Goal: Task Accomplishment & Management: Complete application form

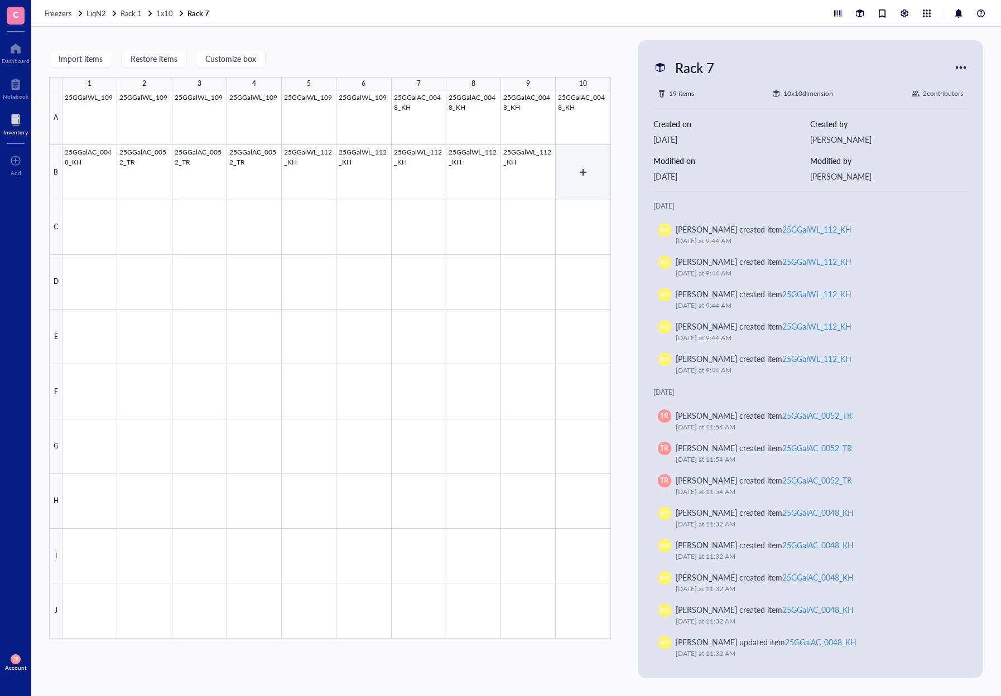
click at [559, 167] on div at bounding box center [336, 364] width 549 height 549
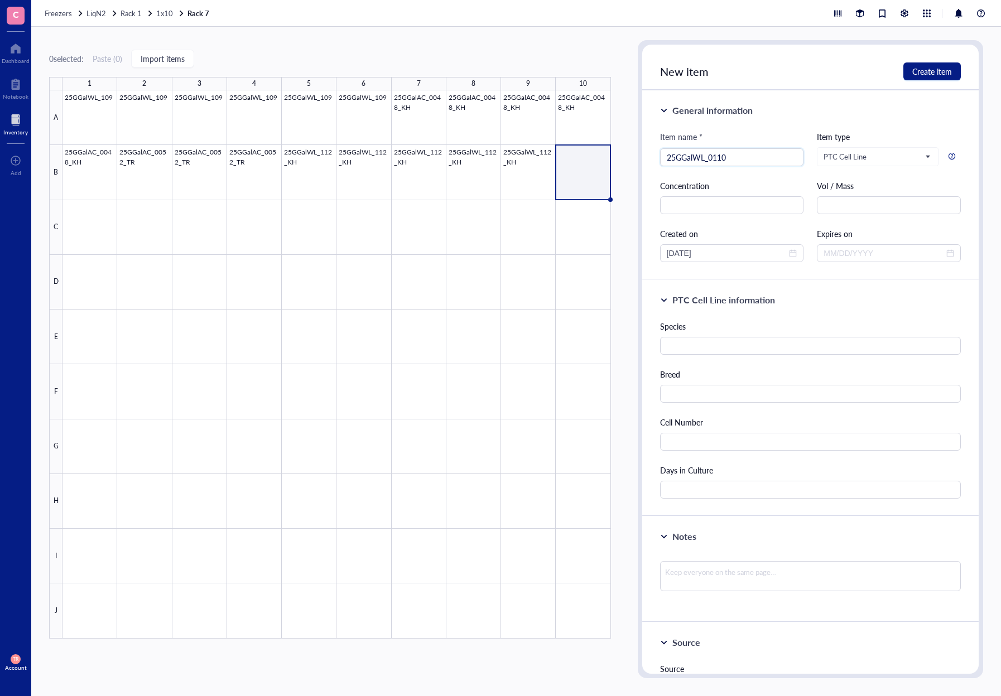
type input "25GGalWL_0110"
click at [743, 350] on input "text" at bounding box center [810, 346] width 301 height 18
type input "[PERSON_NAME]"
type input "A"
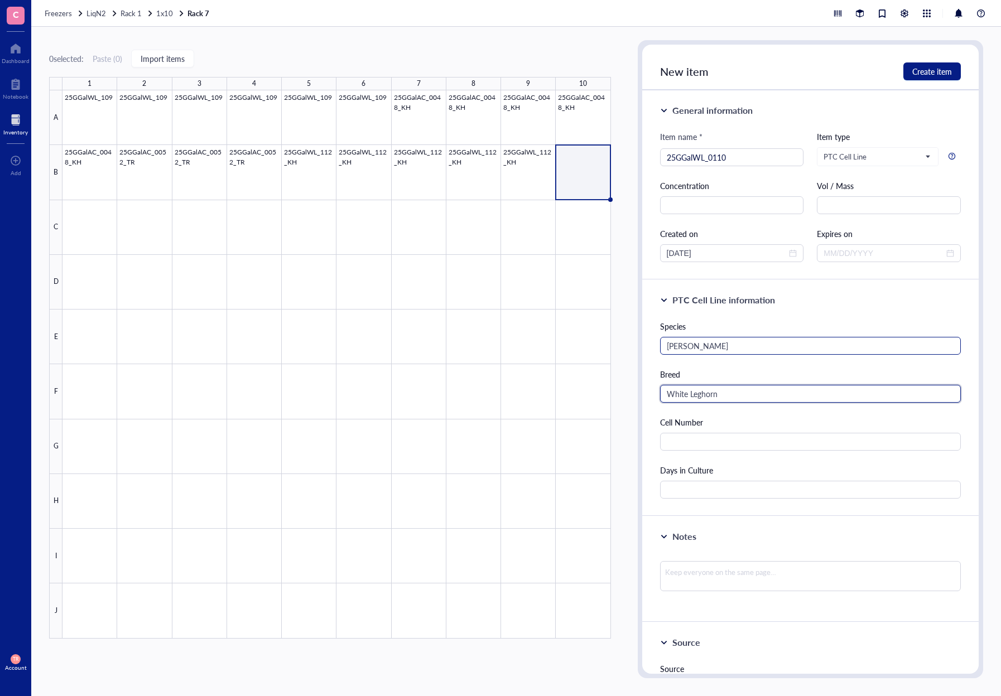
type input "White Leghorn"
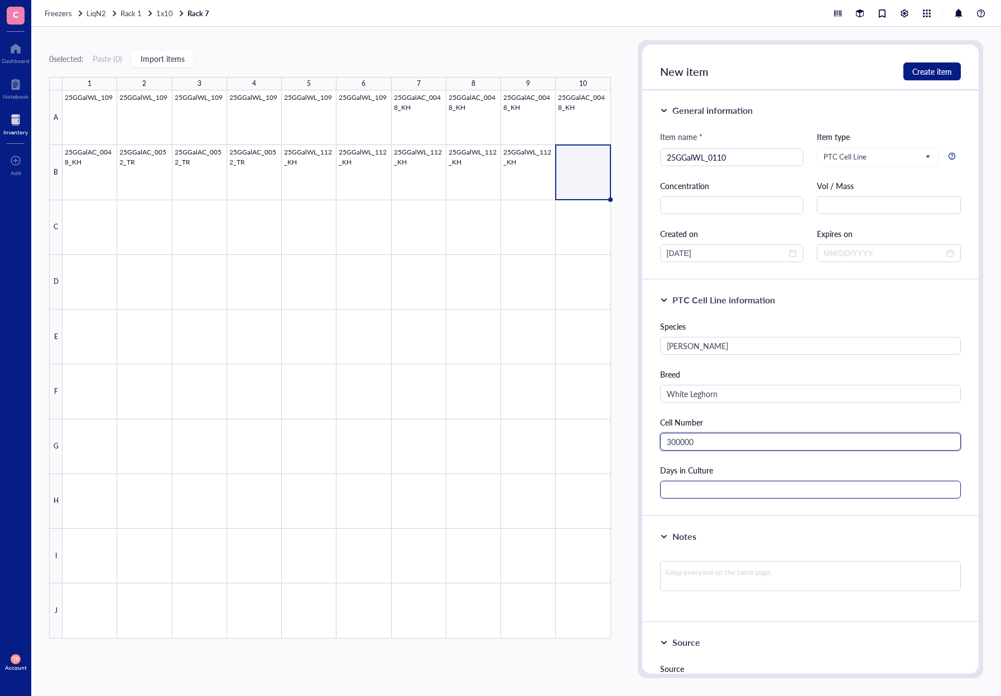
type input "300000"
click at [835, 493] on input "text" at bounding box center [810, 490] width 301 height 18
type input "39"
click at [862, 508] on div "PTC Cell Line information Species [PERSON_NAME] Breed White Leghorn Cell Number…" at bounding box center [810, 398] width 336 height 237
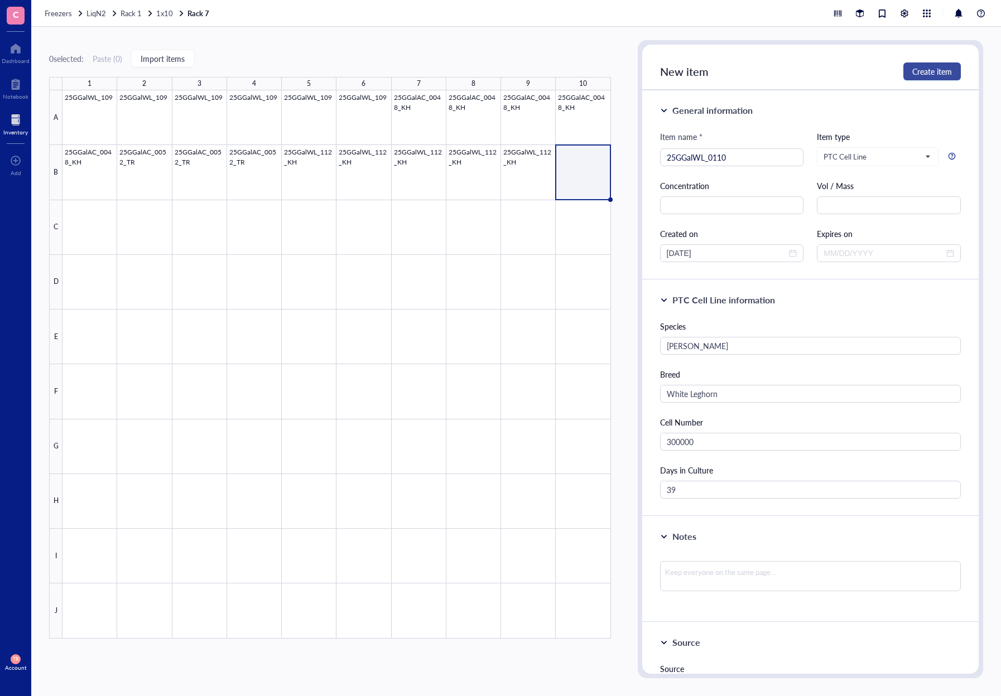
click at [926, 68] on span "Create item" at bounding box center [932, 71] width 40 height 9
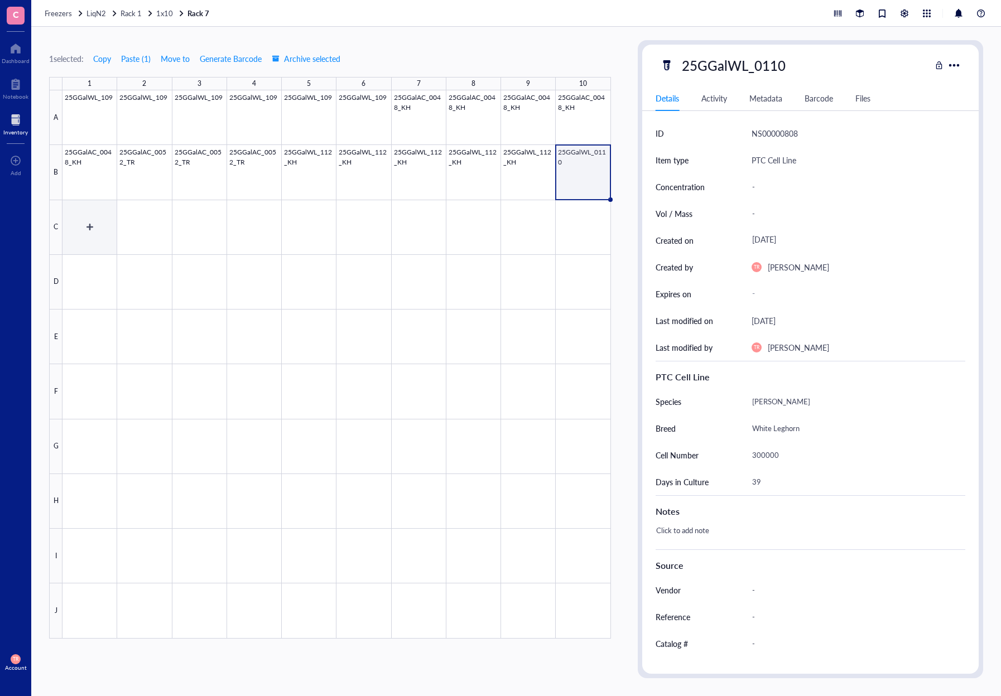
click at [104, 233] on div at bounding box center [336, 364] width 549 height 549
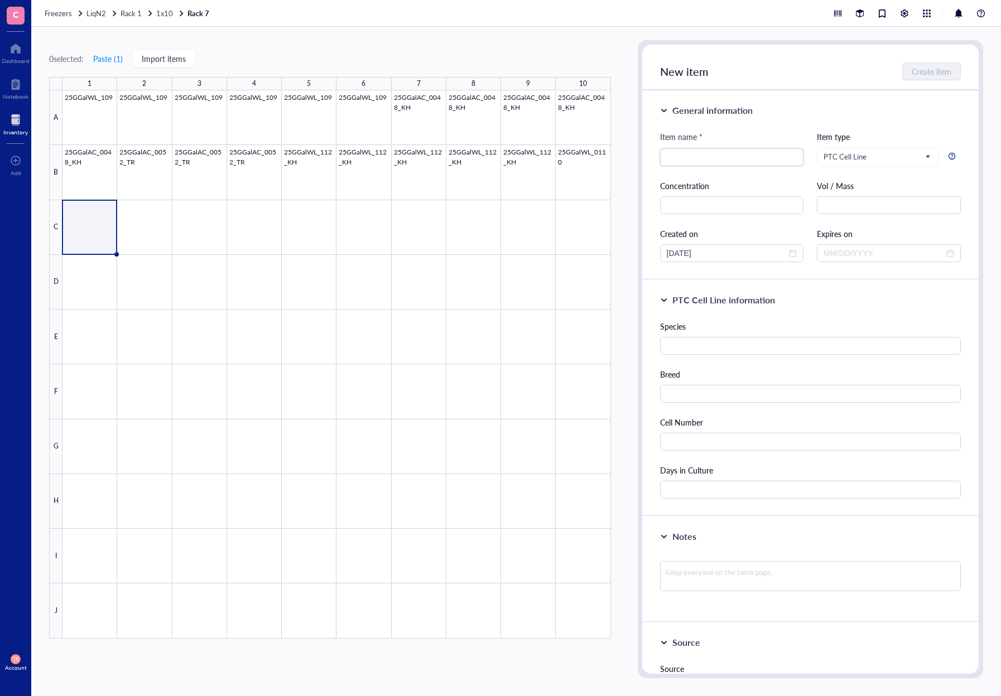
type input "v"
click at [588, 194] on div at bounding box center [336, 364] width 549 height 549
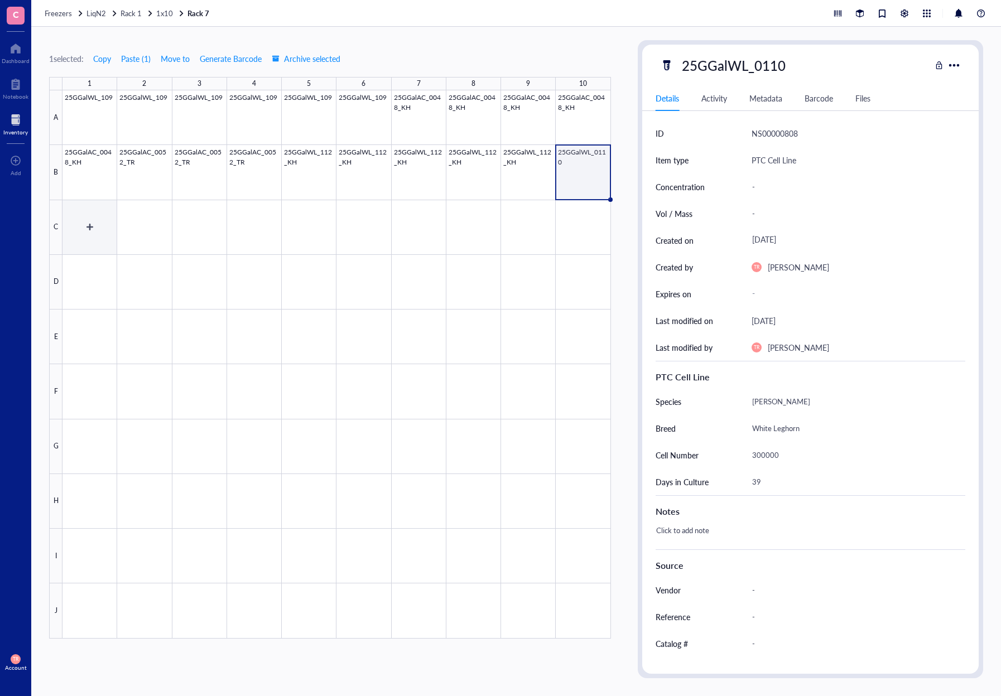
click at [107, 237] on div at bounding box center [336, 364] width 549 height 549
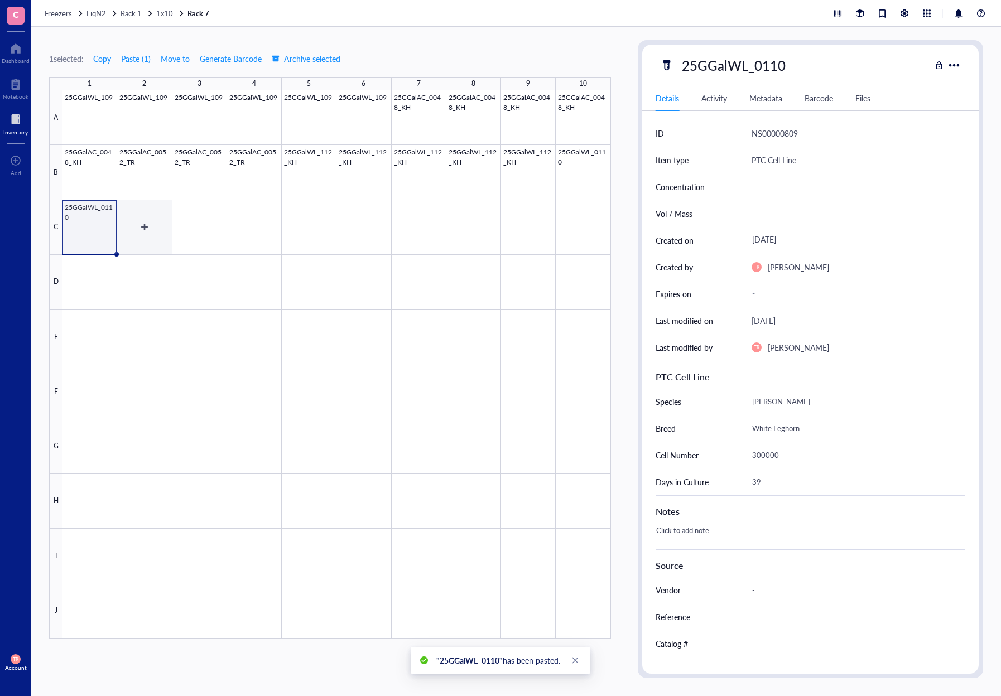
click at [151, 223] on div at bounding box center [336, 364] width 549 height 549
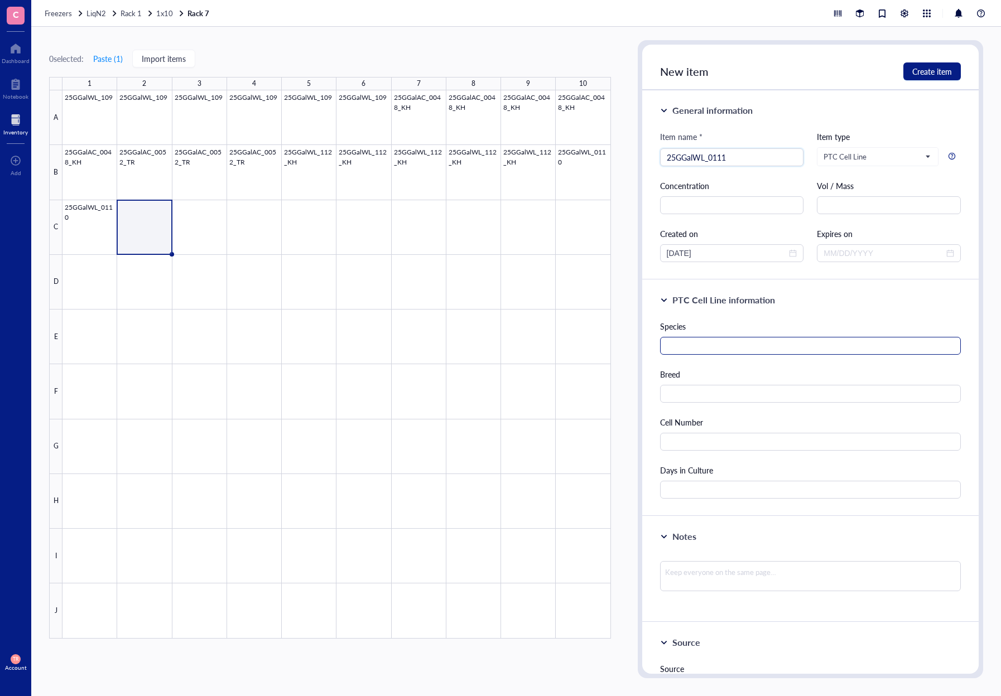
type input "25GGalWL_0111"
click at [696, 345] on input "text" at bounding box center [810, 346] width 301 height 18
type input "[PERSON_NAME]"
type input "White Leghorn"
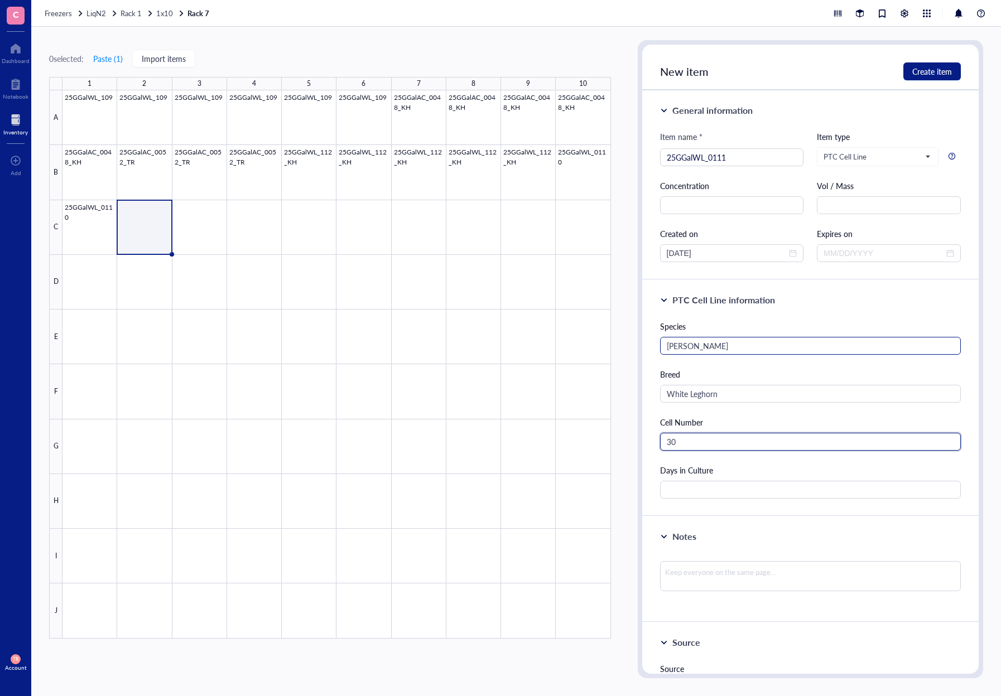
type input "3"
type input "467000"
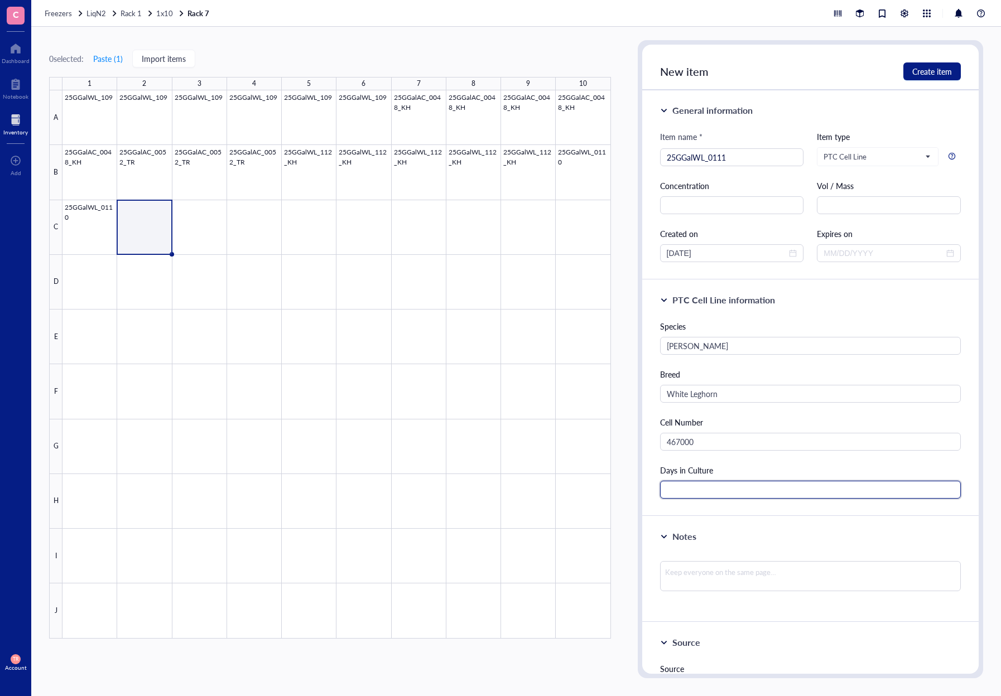
click at [748, 490] on input "text" at bounding box center [810, 490] width 301 height 18
type input "39"
click at [932, 70] on span "Create item" at bounding box center [932, 71] width 40 height 9
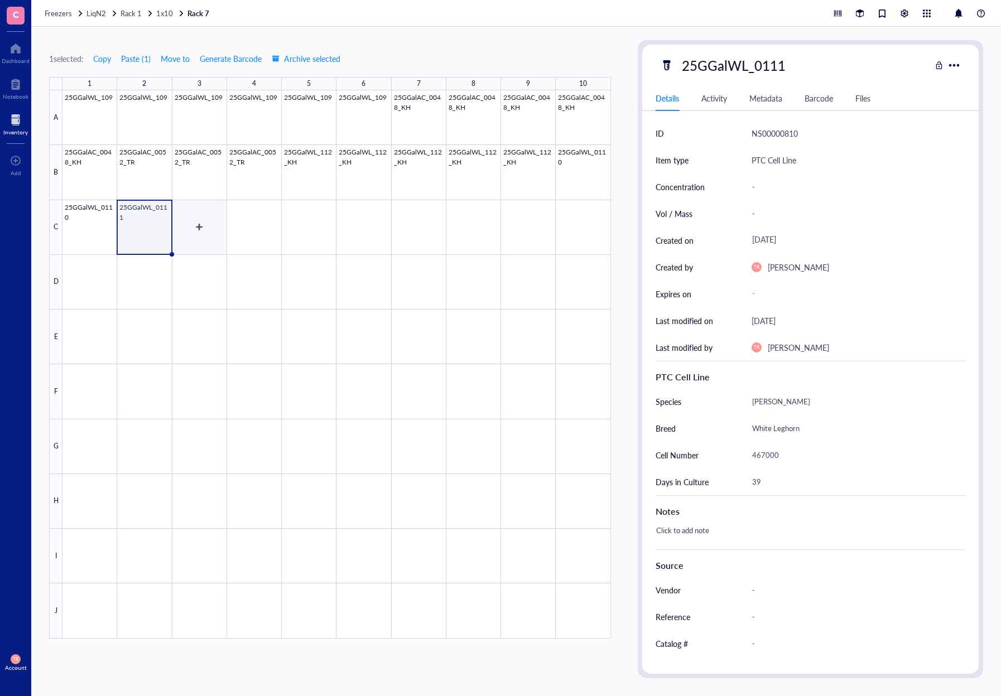
click at [203, 242] on div at bounding box center [336, 364] width 549 height 549
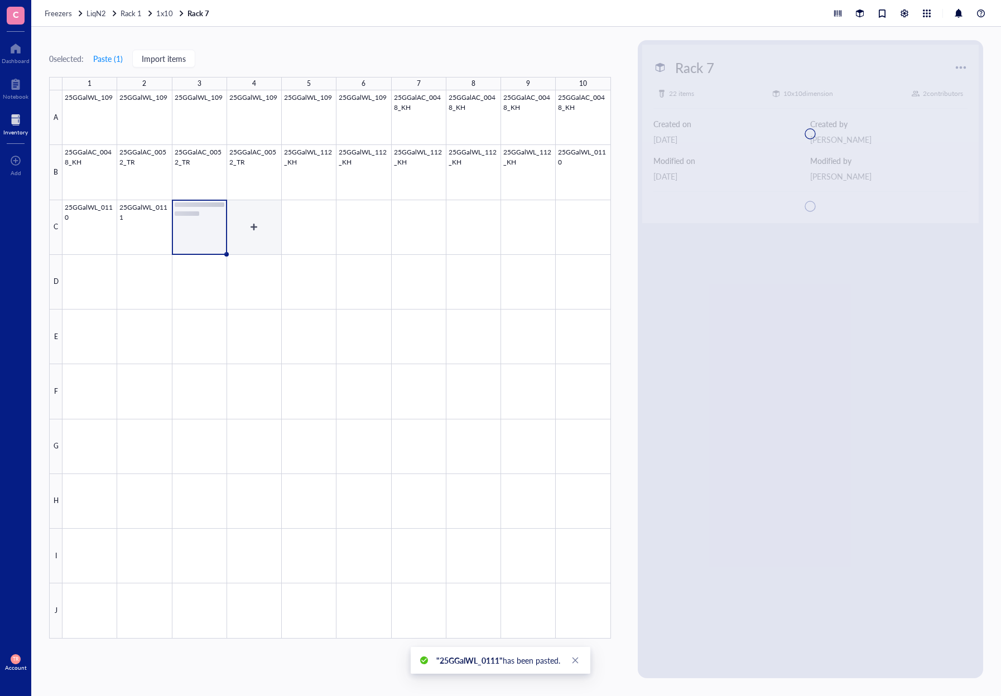
click at [254, 243] on div at bounding box center [336, 364] width 549 height 549
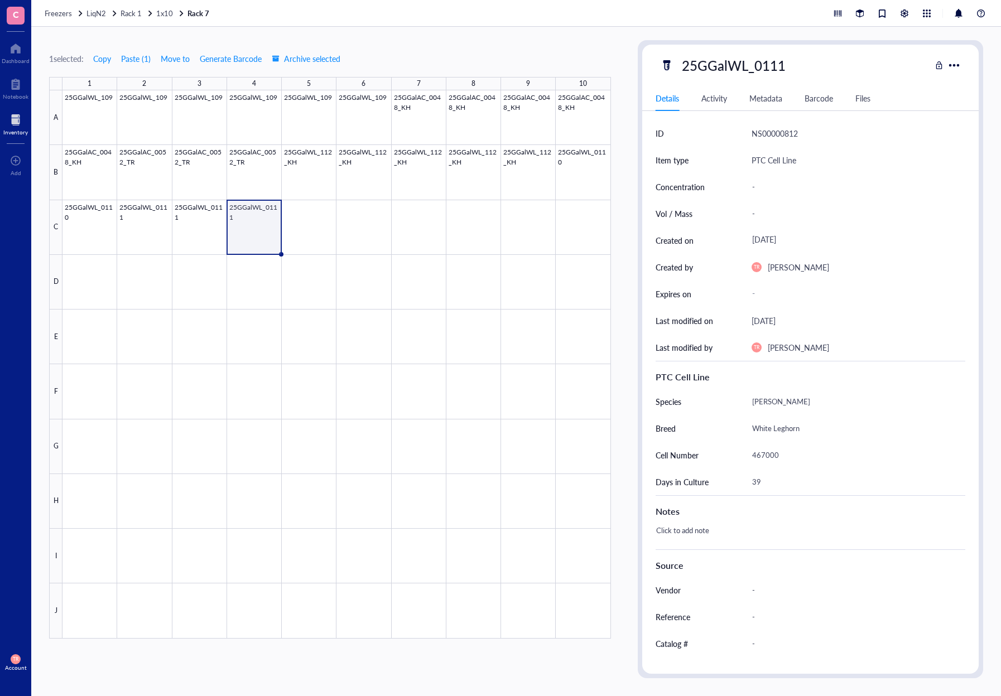
click at [47, 282] on div "1 selected: Copy Paste ( 1 ) Move to Generate Barcode Archive selected 1 2 3 4 …" at bounding box center [516, 362] width 970 height 670
click at [586, 180] on div at bounding box center [336, 364] width 549 height 549
click at [799, 62] on div "25GGalWL_0110" at bounding box center [795, 65] width 271 height 23
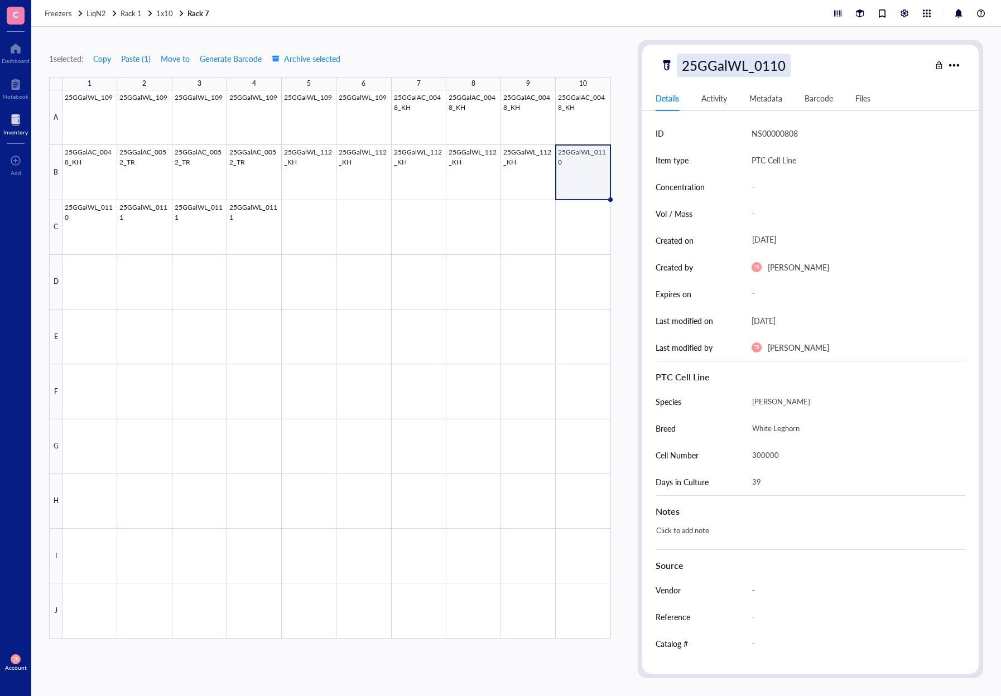
click at [778, 66] on div "25GGalWL_0110" at bounding box center [734, 65] width 114 height 23
type input "25GGalWL_0110_TR"
click at [108, 233] on div at bounding box center [336, 364] width 549 height 549
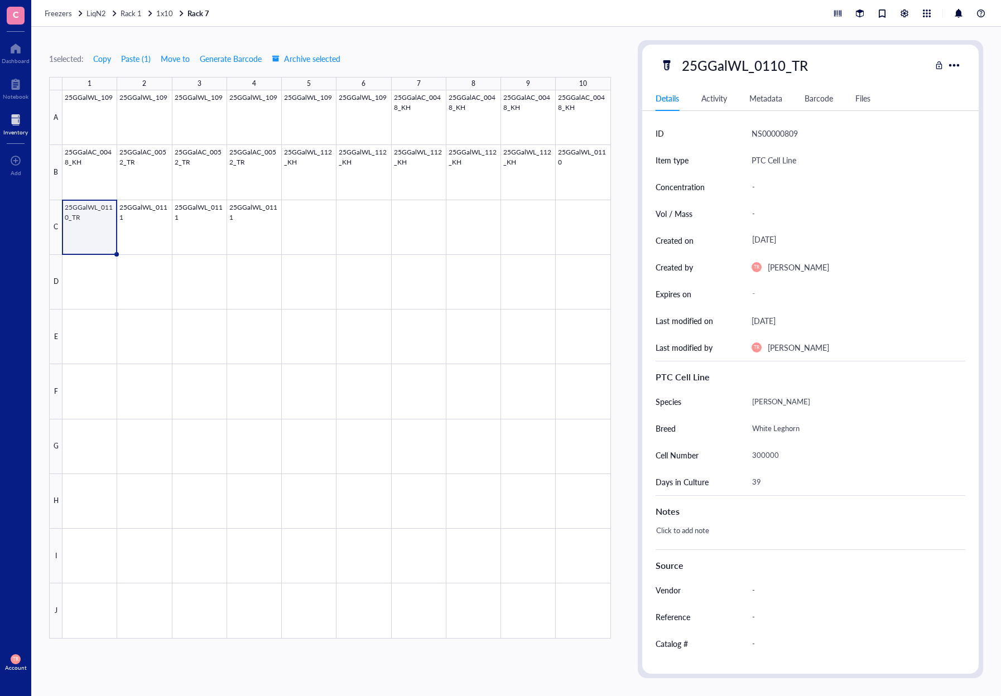
click at [157, 228] on div at bounding box center [336, 364] width 549 height 549
click at [68, 234] on div at bounding box center [336, 364] width 549 height 549
click at [571, 178] on div at bounding box center [336, 364] width 549 height 549
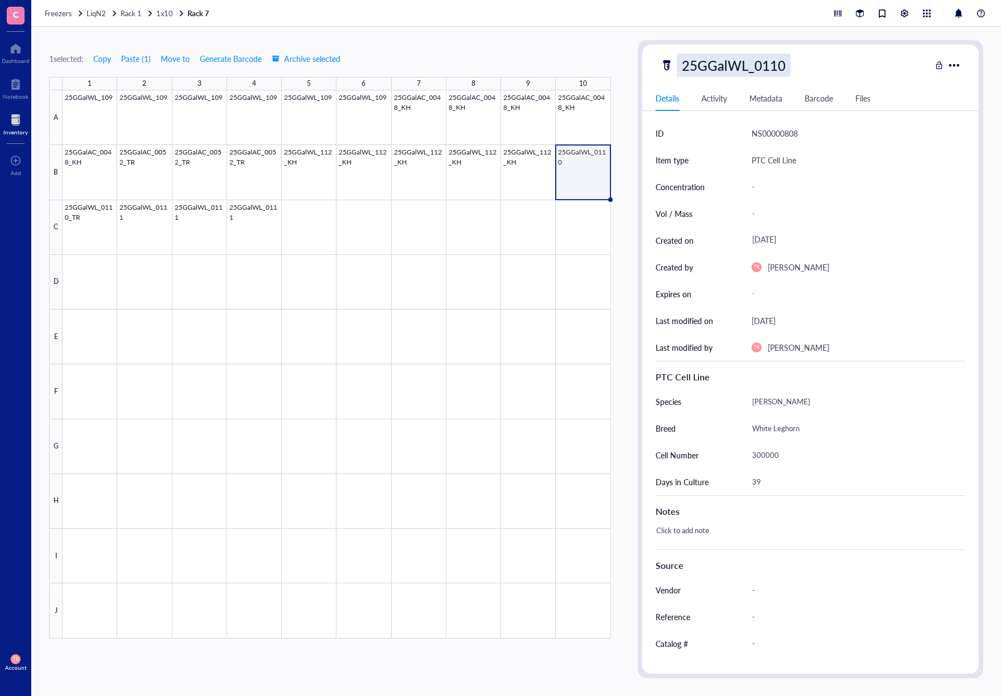
click at [766, 70] on div "25GGalWL_0110" at bounding box center [734, 65] width 114 height 23
click at [795, 62] on div "25GGalWL_0110" at bounding box center [795, 65] width 271 height 23
click at [780, 72] on div "25GGalWL_0110" at bounding box center [734, 65] width 114 height 23
type input "25GGalWL_0110_TR"
click at [143, 235] on div at bounding box center [336, 364] width 549 height 549
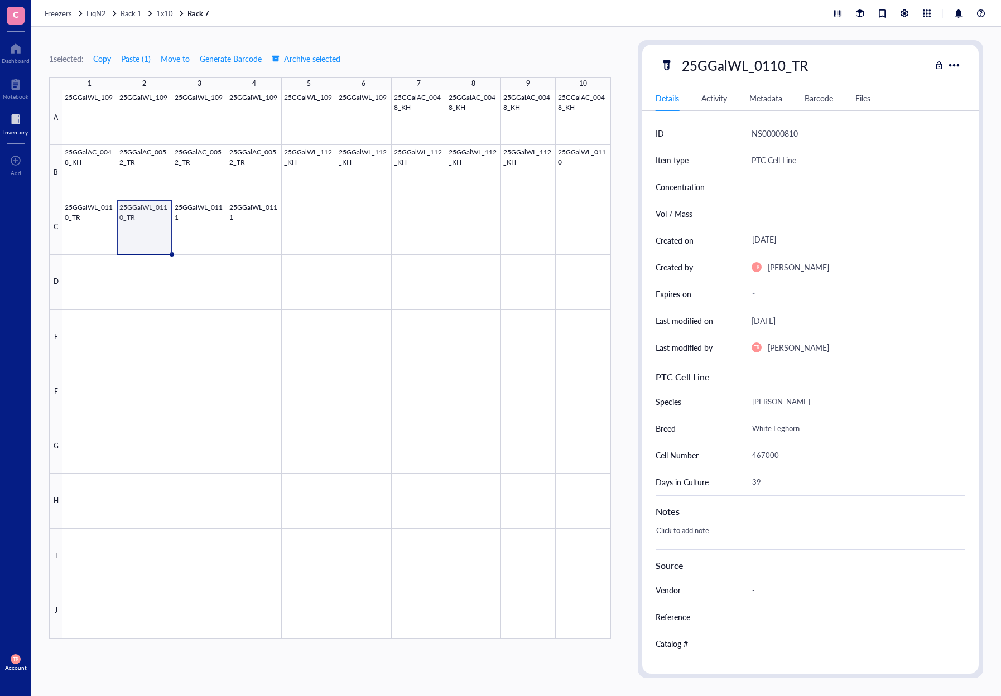
click at [794, 71] on div "25GGalWL_0110_TR" at bounding box center [745, 65] width 136 height 23
click at [148, 224] on div at bounding box center [336, 364] width 549 height 549
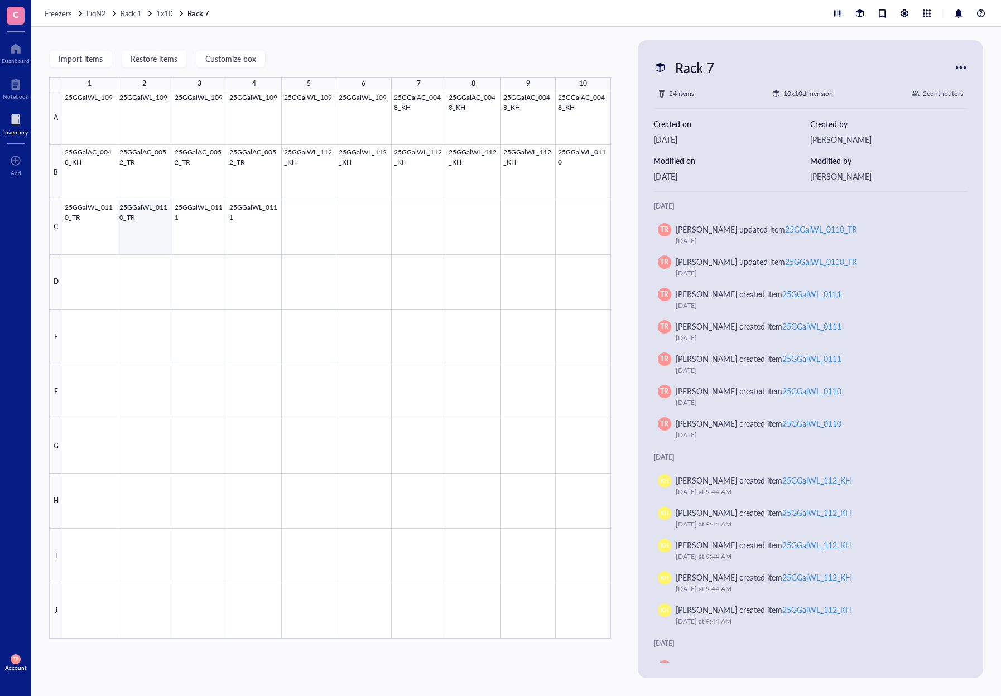
click at [135, 228] on div at bounding box center [336, 364] width 549 height 549
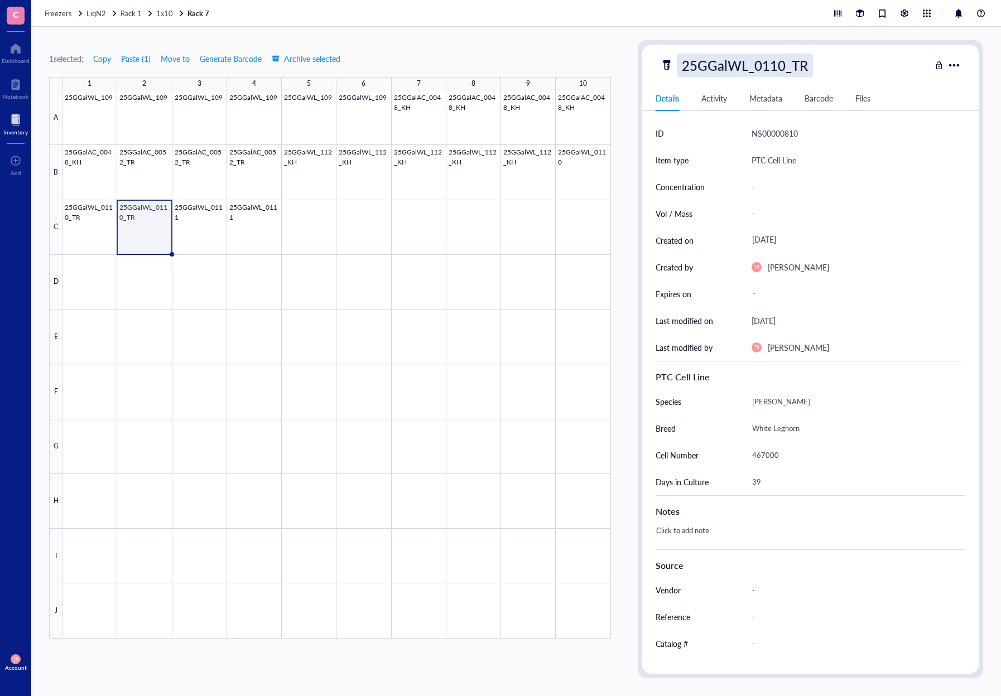
click at [781, 69] on div "25GGalWL_0110_TR" at bounding box center [745, 65] width 136 height 23
click at [777, 66] on input "25GGalWL_0110_TR" at bounding box center [747, 65] width 141 height 22
type input "25GGalWL_0111_TR"
click at [180, 224] on div at bounding box center [336, 364] width 549 height 549
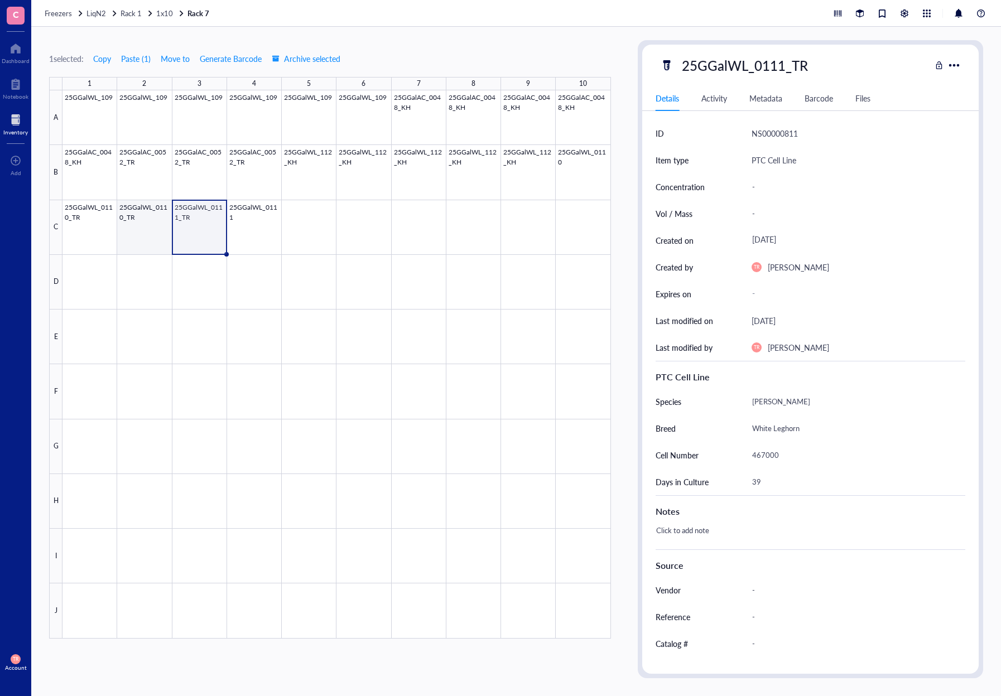
click at [160, 227] on div at bounding box center [336, 364] width 549 height 549
click at [784, 65] on div "25GGalWL_0110_TR" at bounding box center [745, 65] width 136 height 23
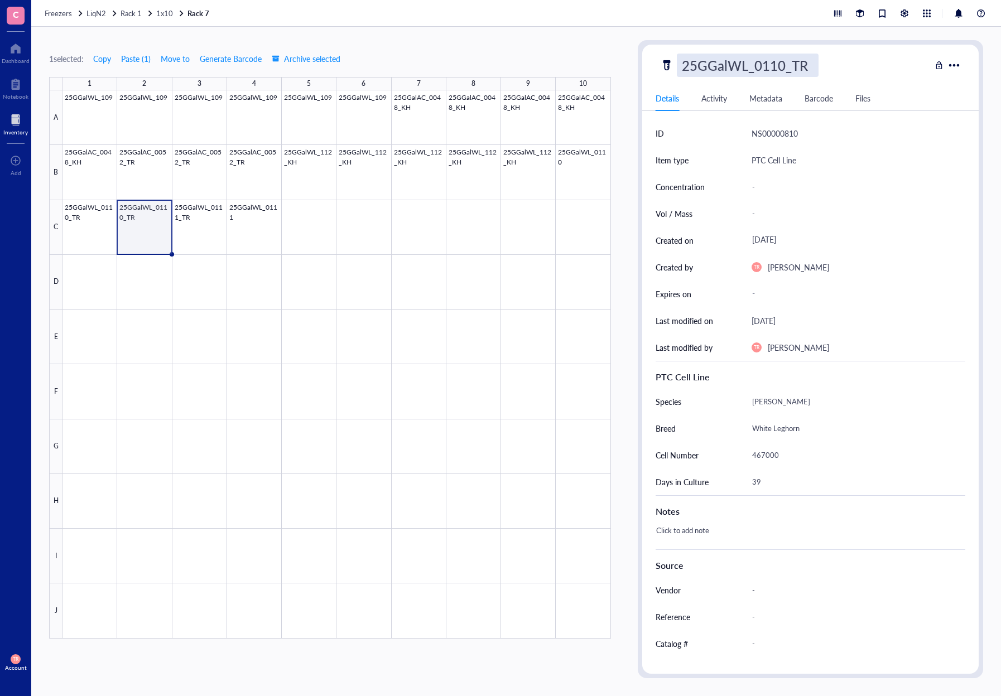
click at [780, 66] on input "25GGalWL_0110_TR" at bounding box center [747, 65] width 141 height 22
click at [782, 69] on input "25GGalWL_0110_TR" at bounding box center [747, 65] width 141 height 22
type input "25GGalWL_0111_TR"
click at [208, 246] on div at bounding box center [336, 364] width 549 height 549
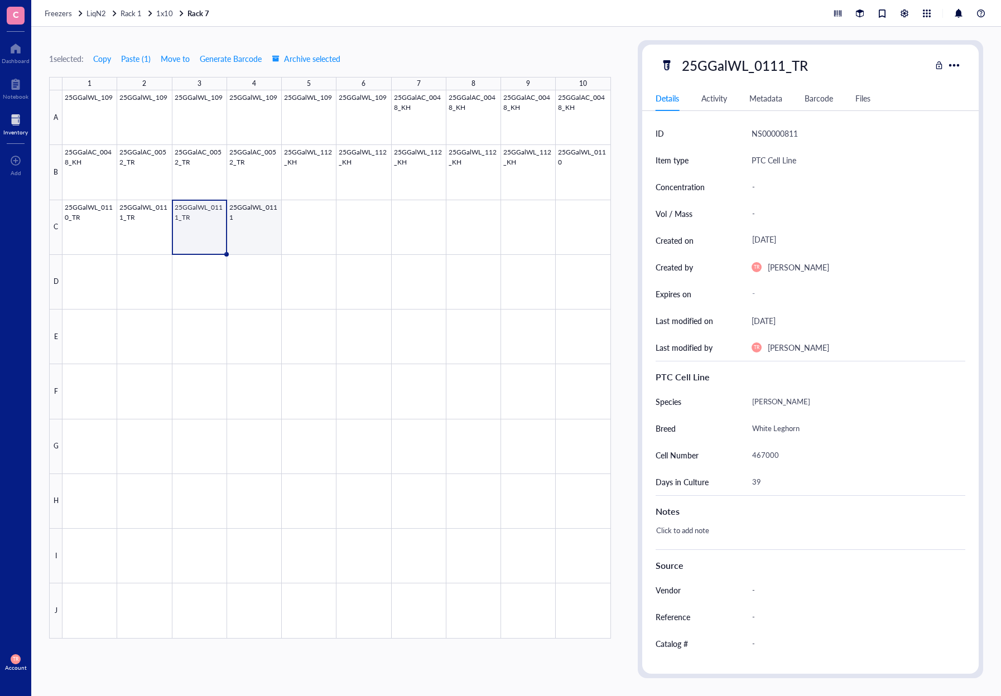
click at [261, 251] on div at bounding box center [336, 364] width 549 height 549
click at [781, 72] on div "25GGalWL_0111" at bounding box center [734, 65] width 114 height 23
click at [785, 64] on input "25GGalWL_0111" at bounding box center [735, 65] width 117 height 22
type input "25GGalWL_0111_TR"
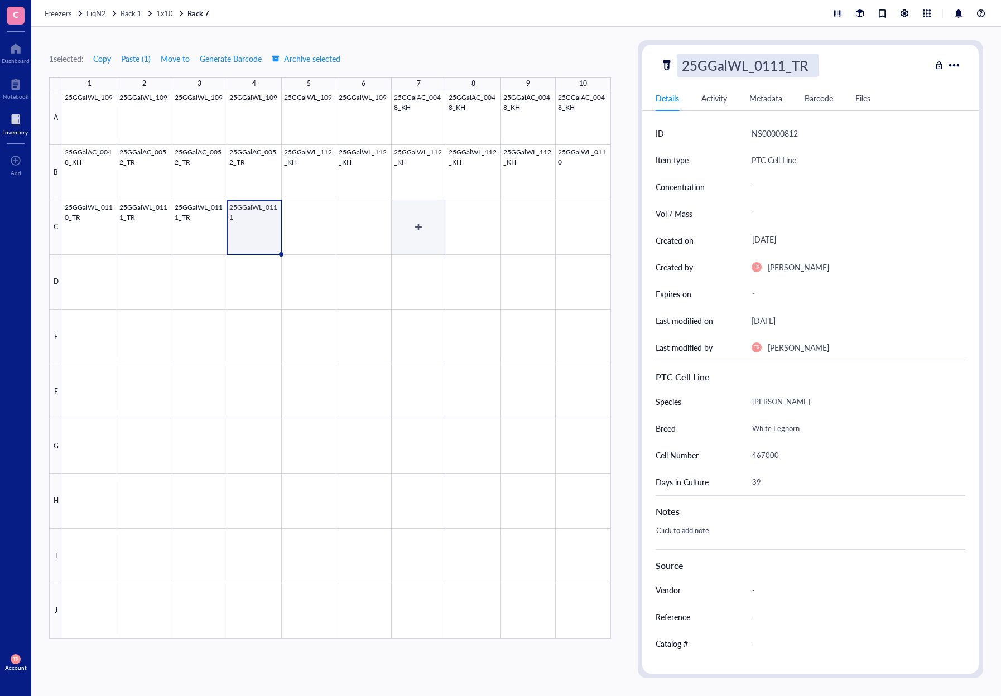
click at [435, 243] on div at bounding box center [336, 364] width 549 height 549
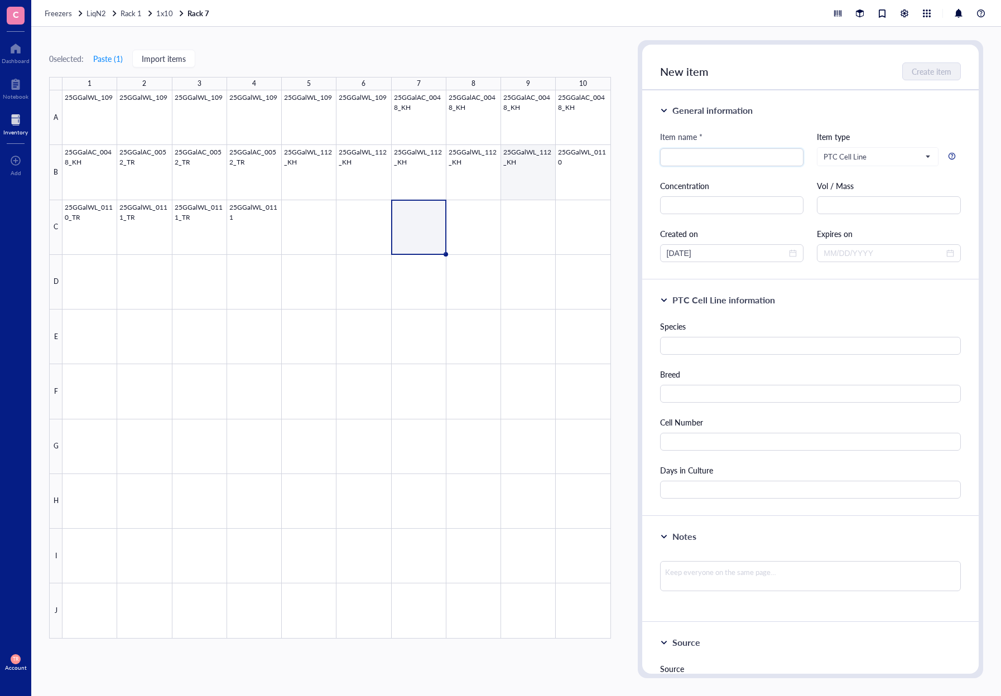
click at [570, 177] on div at bounding box center [336, 364] width 549 height 549
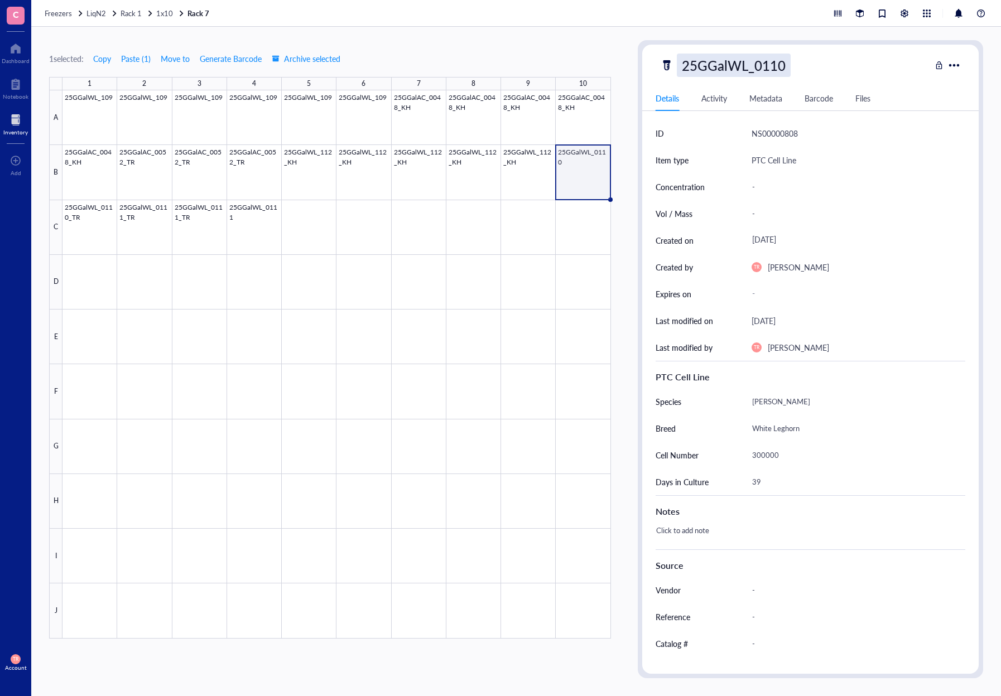
click at [785, 69] on div "25GGalWL_0110" at bounding box center [734, 65] width 114 height 23
type input "25GGalWL_0110_TR"
click at [479, 301] on div at bounding box center [336, 364] width 549 height 549
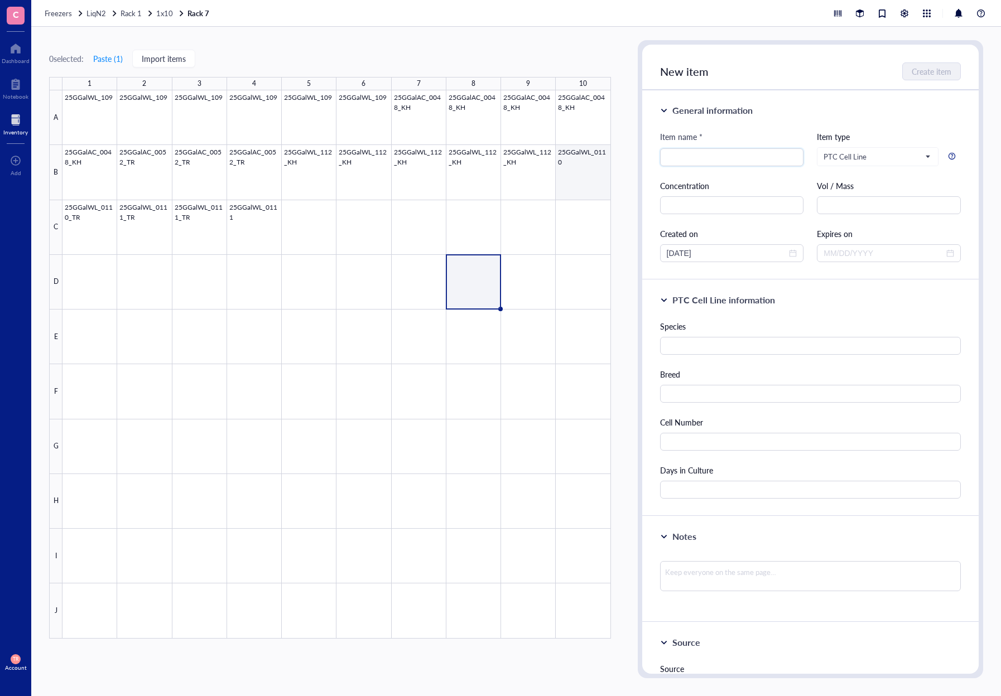
click at [602, 165] on div at bounding box center [336, 364] width 549 height 549
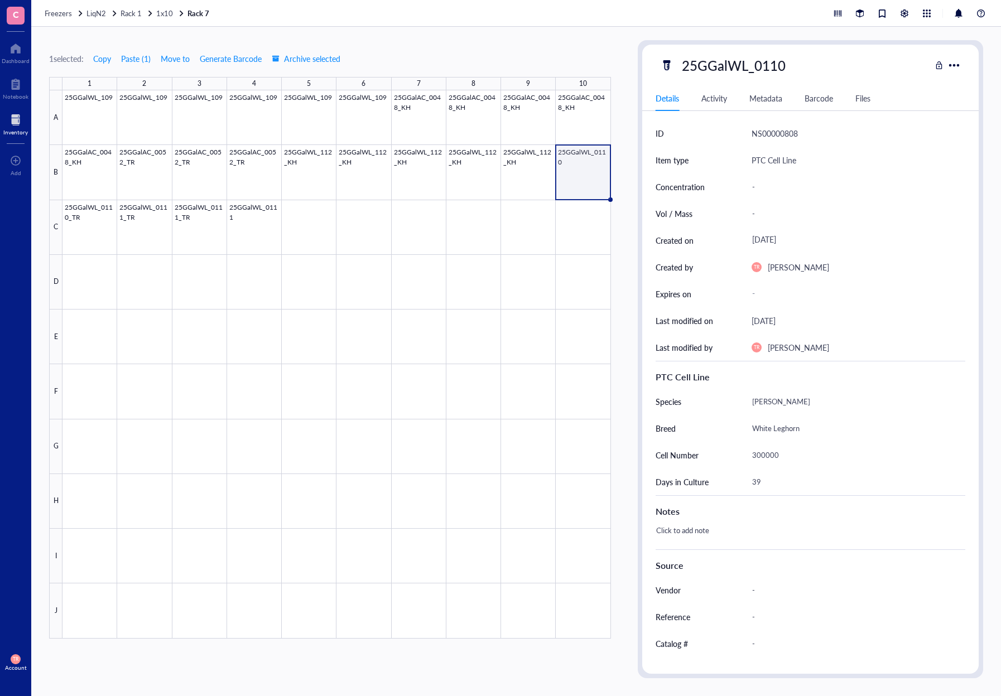
click at [794, 59] on div "25GGalWL_0110" at bounding box center [795, 65] width 271 height 23
click at [782, 66] on div "25GGalWL_0110" at bounding box center [734, 65] width 114 height 23
type input "25GGalWL_0110_TR"
click at [258, 226] on div at bounding box center [336, 364] width 549 height 549
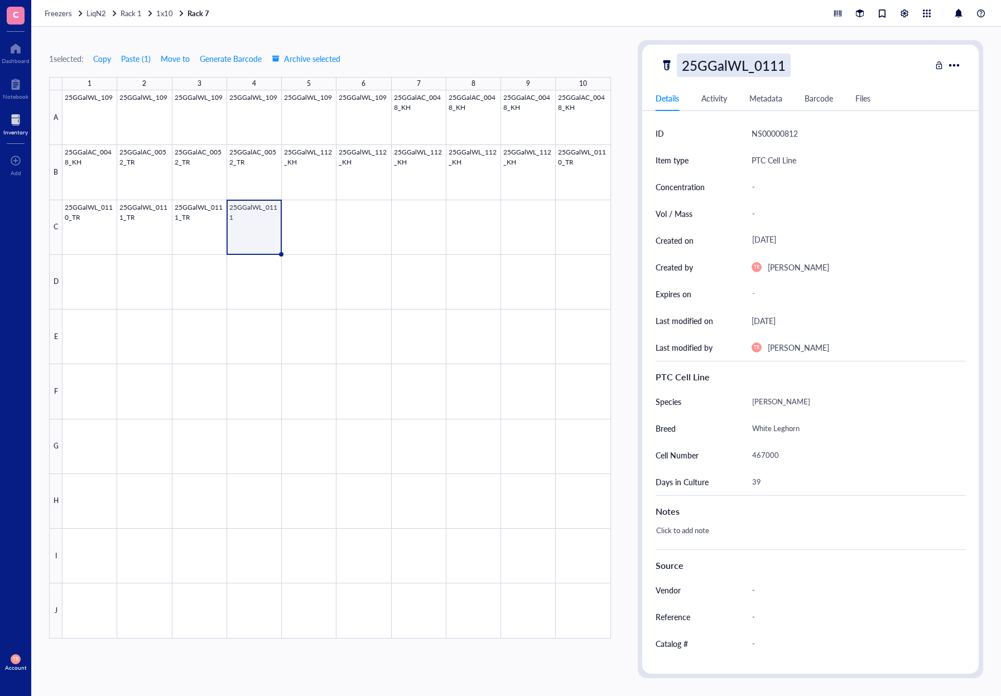
click at [771, 69] on div "25GGalWL_0111" at bounding box center [734, 65] width 114 height 23
type input "25GGalWL_0111_TR"
click at [603, 172] on div at bounding box center [336, 364] width 549 height 549
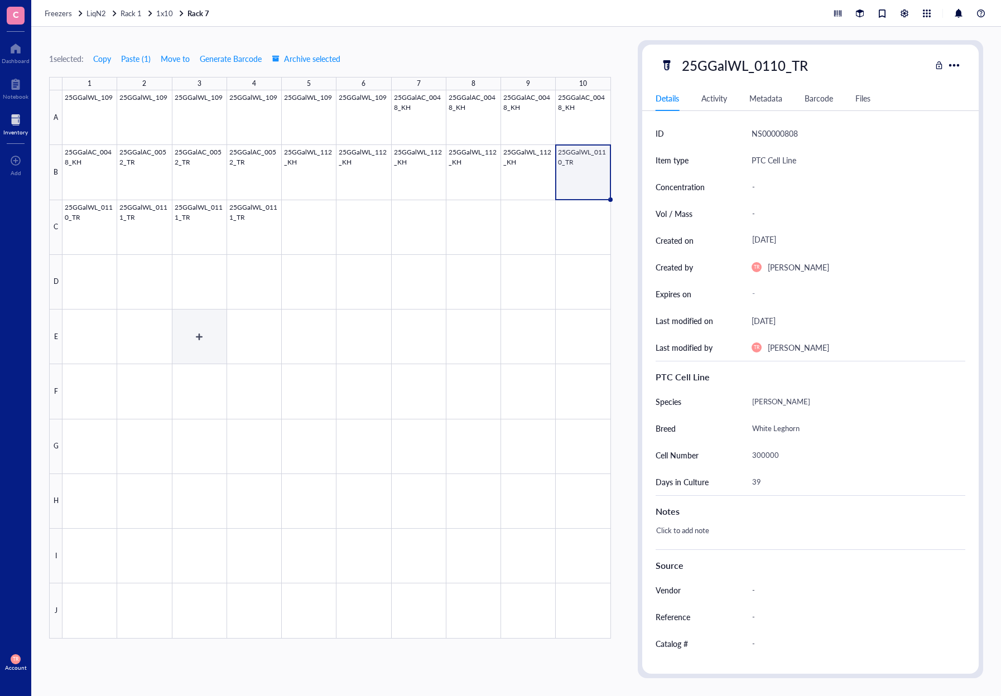
drag, startPoint x: 205, startPoint y: 333, endPoint x: 62, endPoint y: 272, distance: 155.0
click at [205, 333] on div at bounding box center [336, 364] width 549 height 549
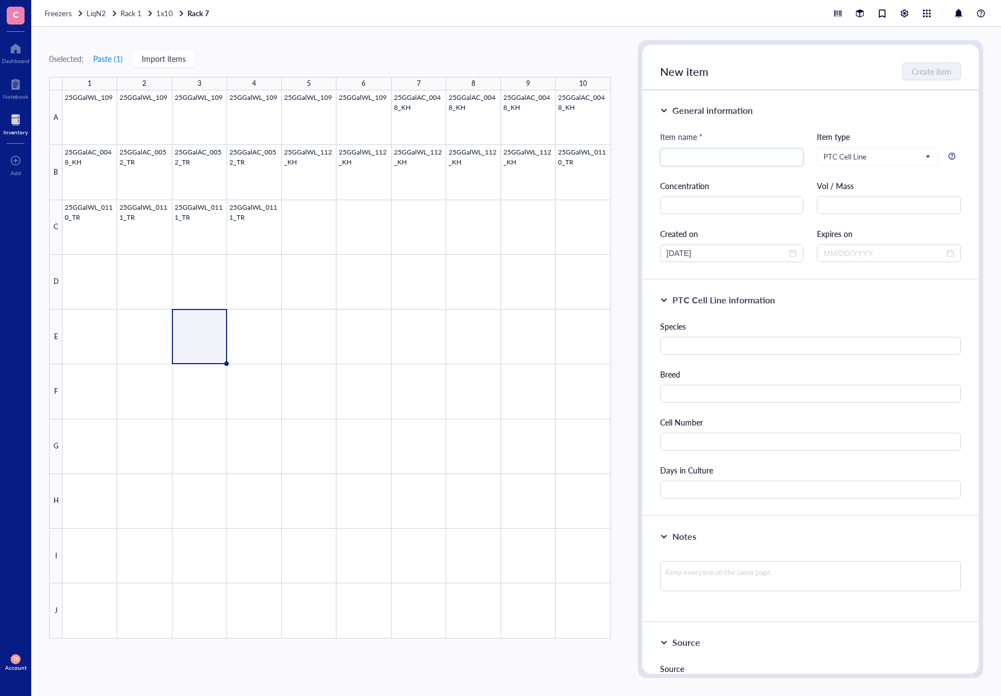
click at [77, 222] on div at bounding box center [336, 364] width 549 height 549
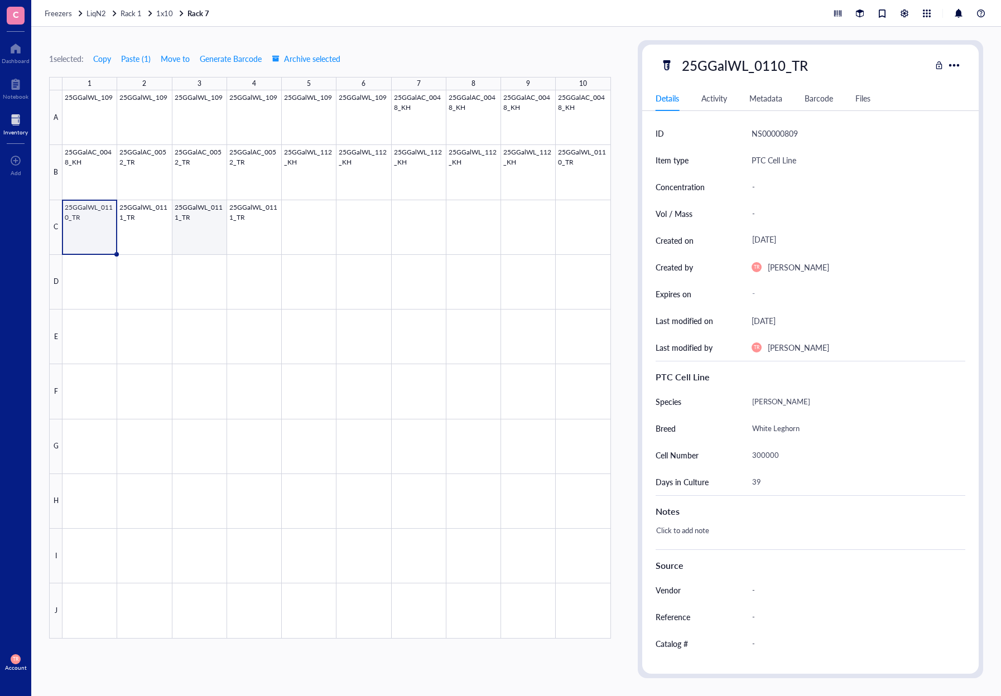
drag, startPoint x: 175, startPoint y: 282, endPoint x: 171, endPoint y: 266, distance: 16.0
click at [175, 282] on div at bounding box center [336, 364] width 549 height 549
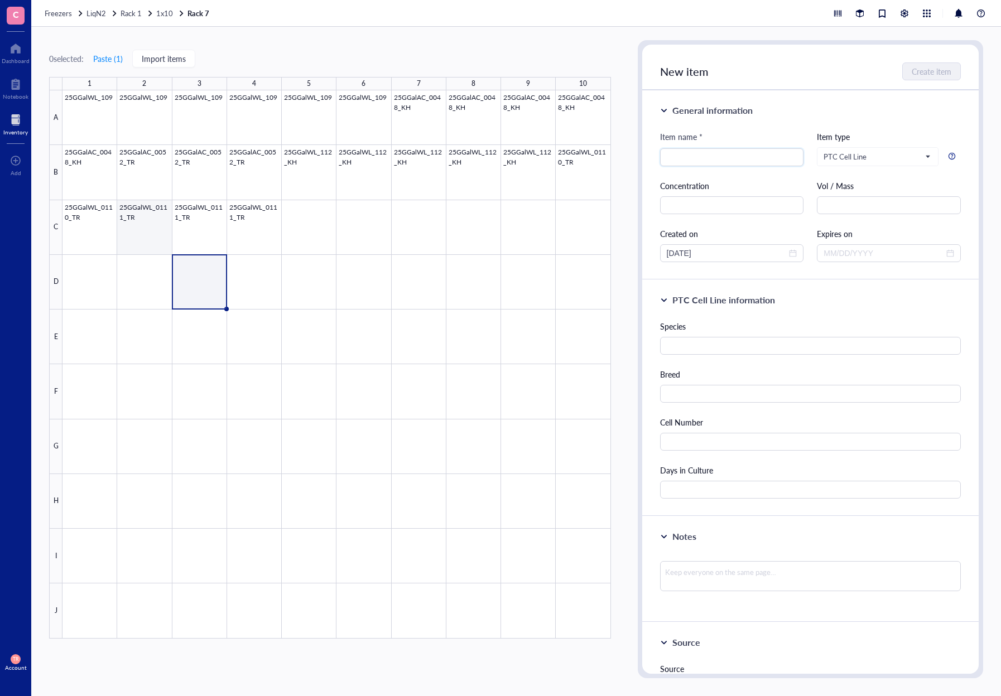
click at [151, 230] on div at bounding box center [336, 364] width 549 height 549
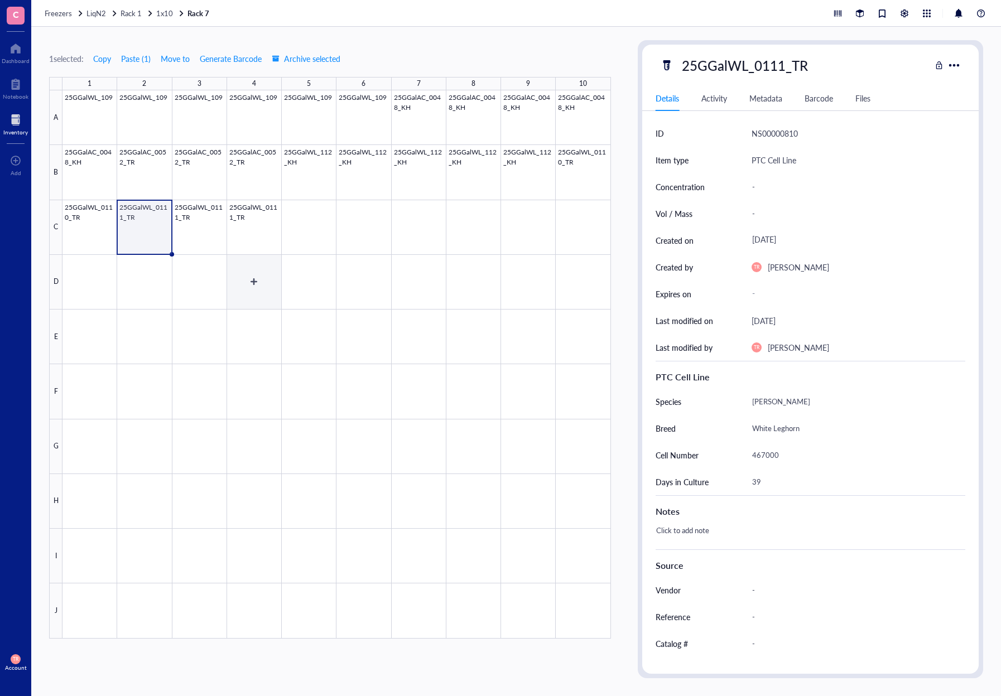
drag, startPoint x: 235, startPoint y: 258, endPoint x: 195, endPoint y: 224, distance: 53.4
click at [234, 258] on div at bounding box center [336, 364] width 549 height 549
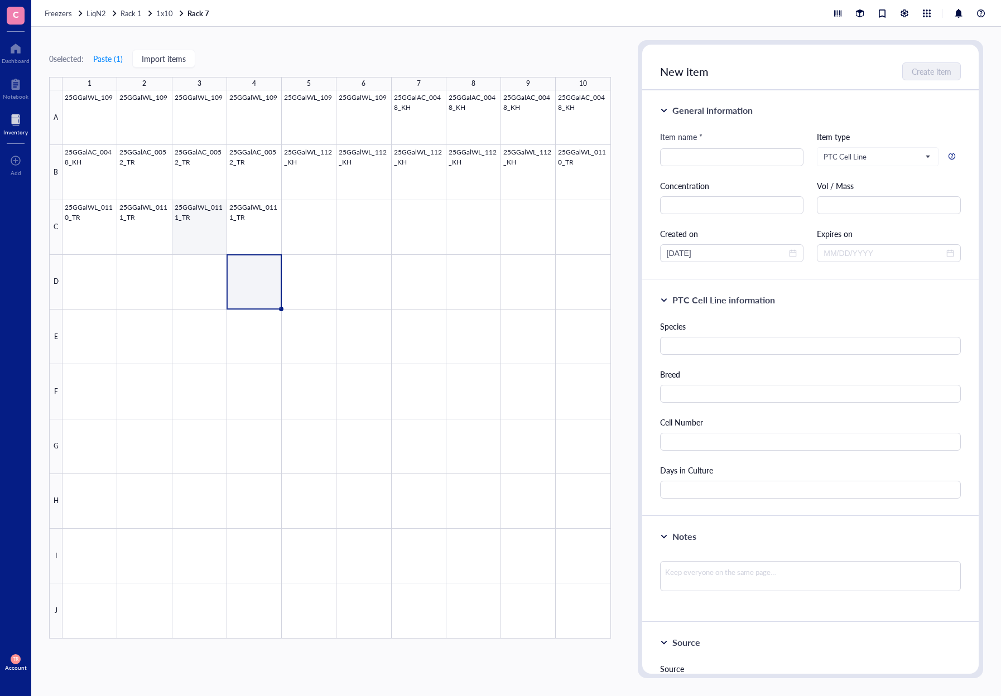
click at [195, 224] on div at bounding box center [336, 364] width 549 height 549
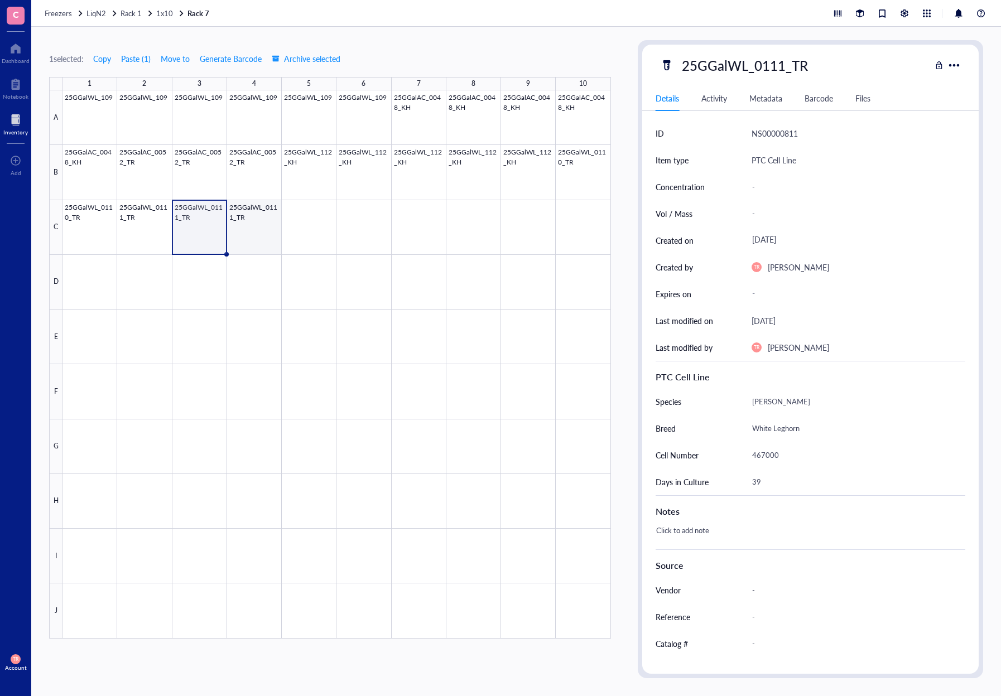
click at [258, 239] on div at bounding box center [336, 364] width 549 height 549
